Goal: Book appointment/travel/reservation

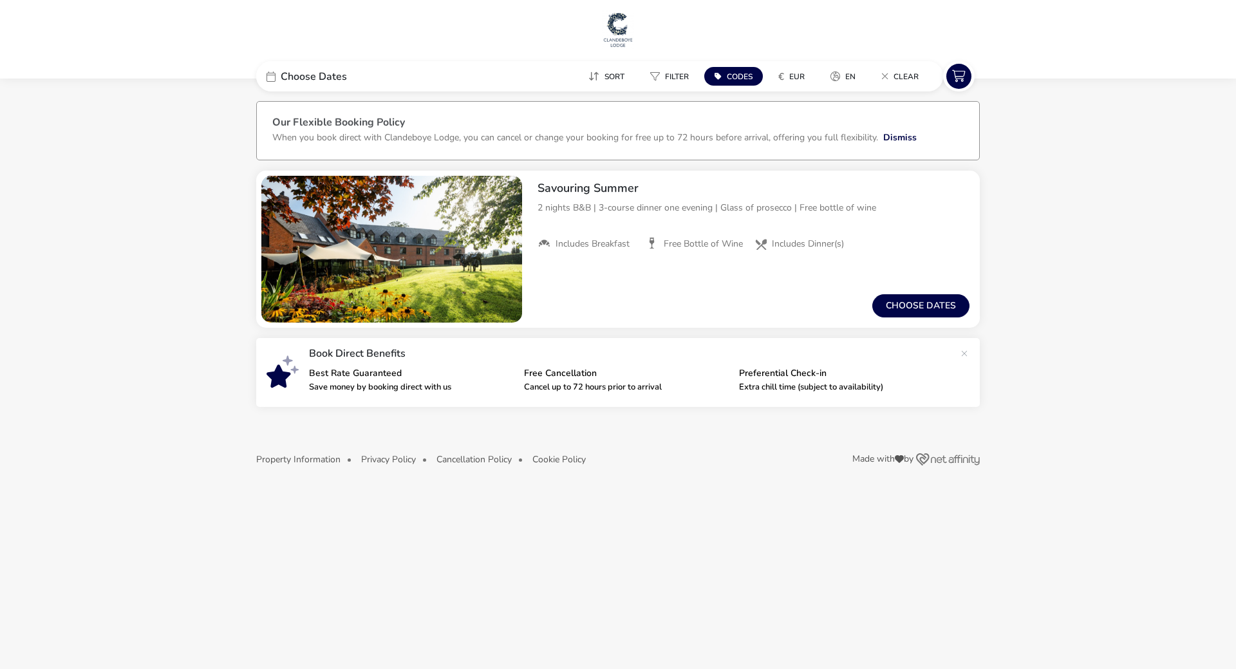
drag, startPoint x: 729, startPoint y: 75, endPoint x: 744, endPoint y: 90, distance: 20.9
click at [729, 77] on span "Codes" at bounding box center [740, 76] width 26 height 10
click at [889, 187] on link at bounding box center [889, 184] width 21 height 21
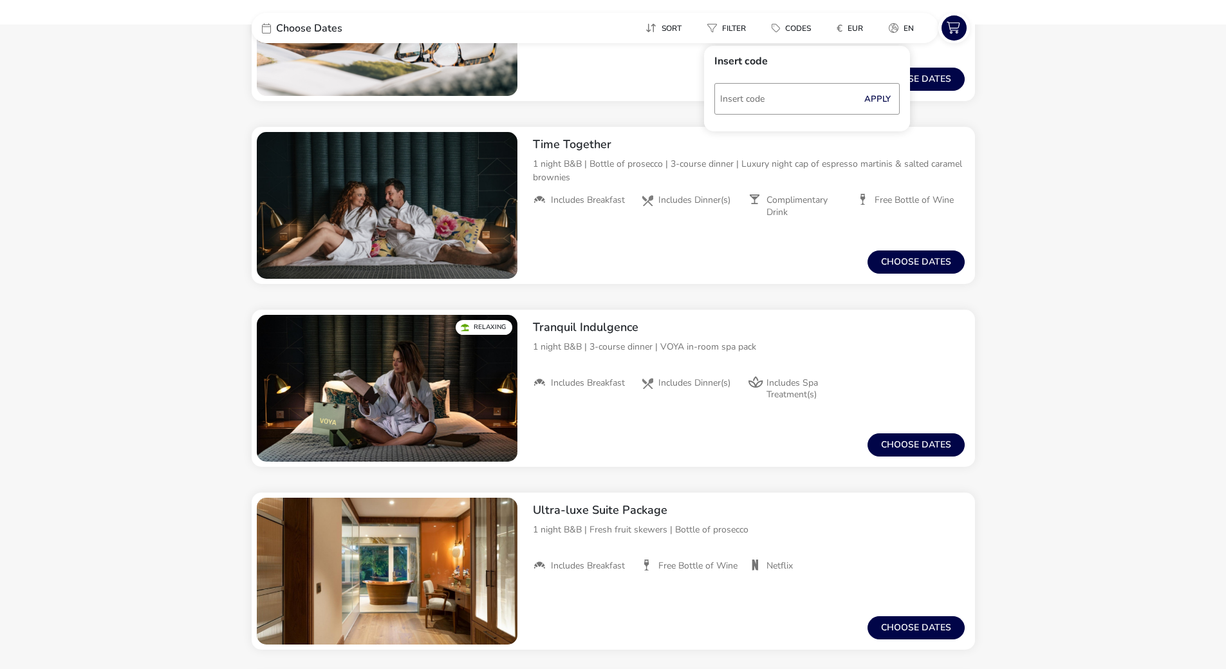
scroll to position [1352, 0]
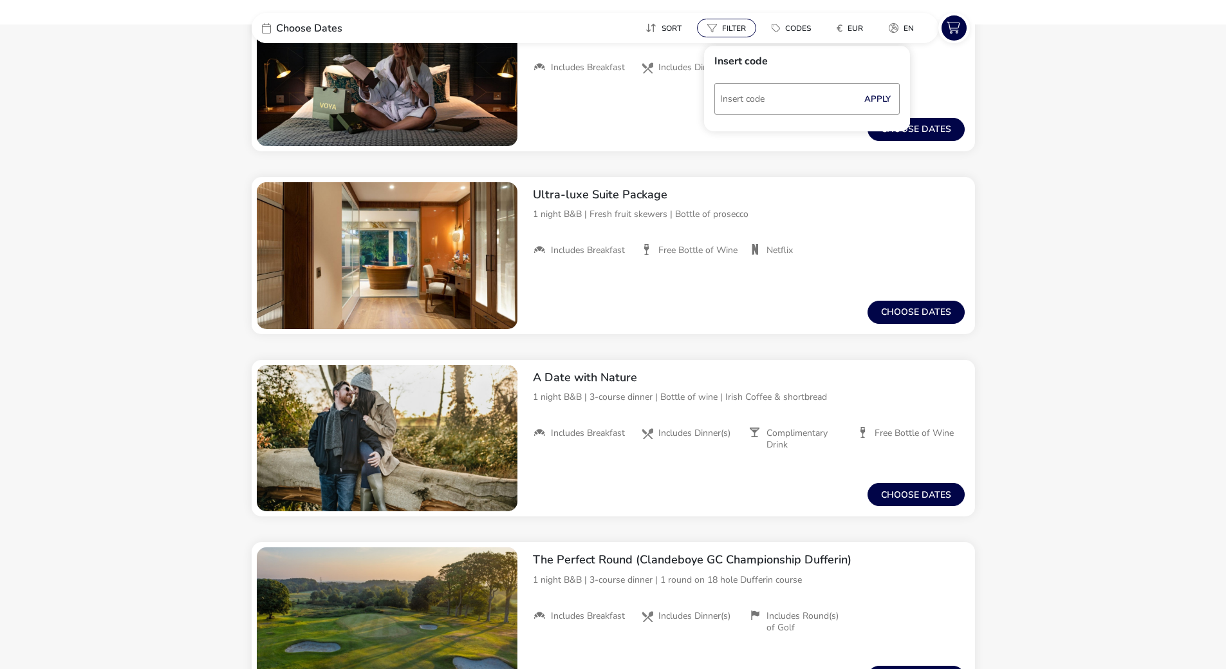
click at [736, 24] on span "Filter" at bounding box center [734, 28] width 24 height 10
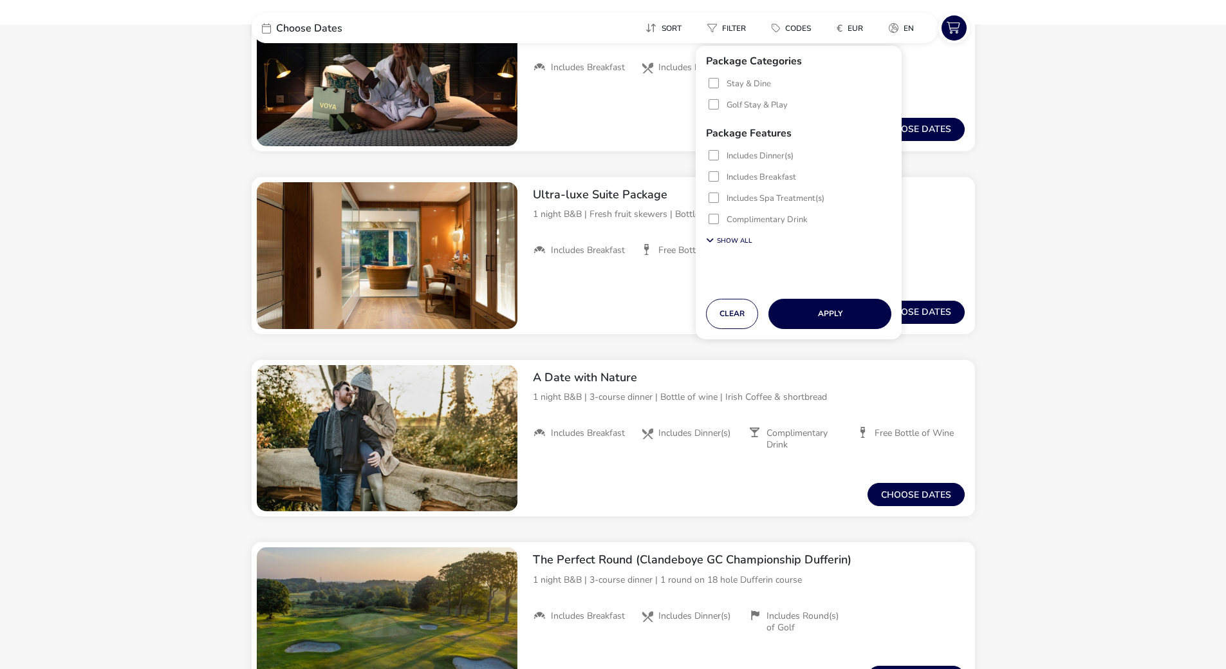
click at [724, 83] on p-checkbox "Stay & Dine" at bounding box center [740, 84] width 62 height 12
click at [722, 102] on p-checkbox "Golf Stay & Play" at bounding box center [748, 105] width 79 height 12
click at [716, 102] on div at bounding box center [714, 104] width 10 height 10
click at [818, 312] on button "Apply" at bounding box center [830, 314] width 123 height 30
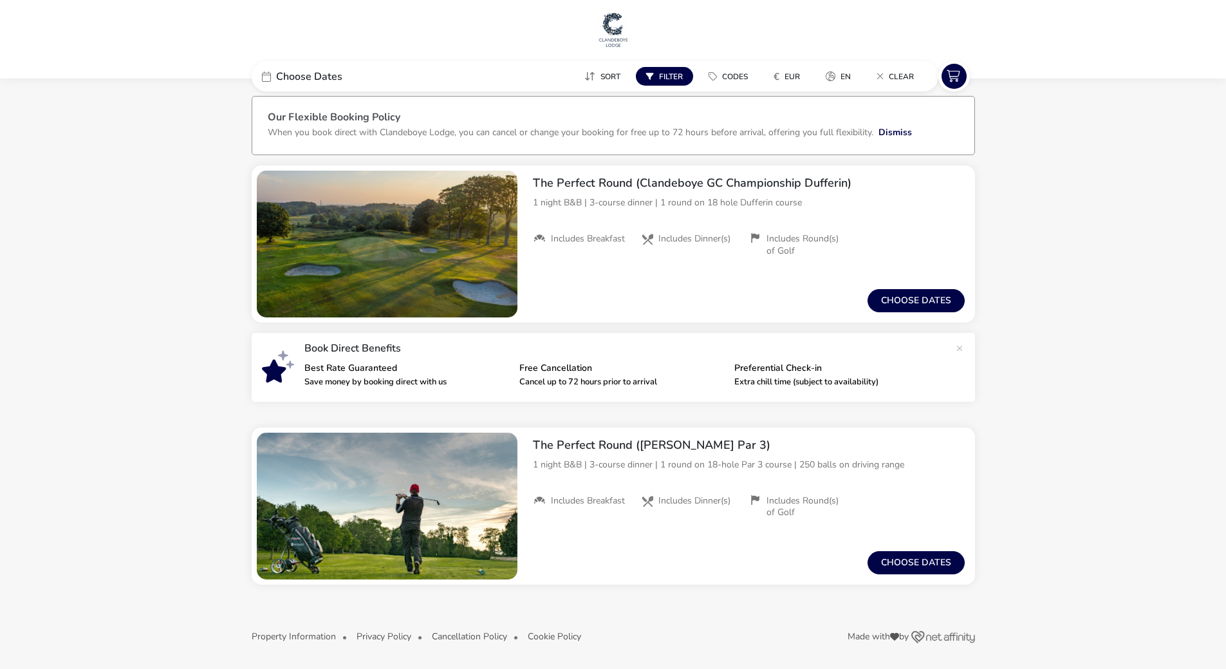
scroll to position [0, 0]
